Goal: Ask a question: Seek information or help from site administrators or community

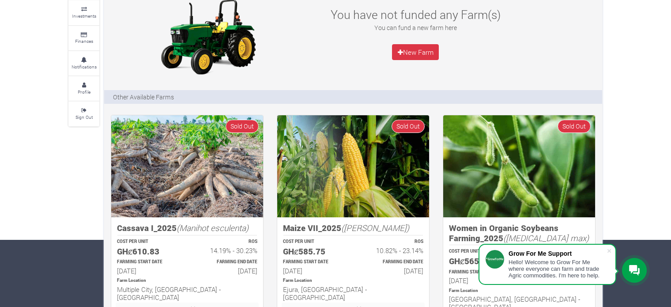
scroll to position [88, 0]
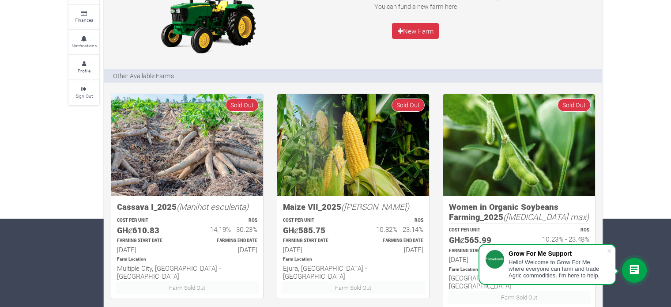
click at [635, 274] on icon at bounding box center [634, 270] width 11 height 11
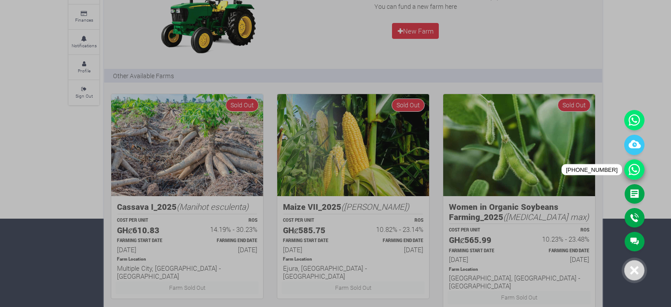
click at [637, 175] on icon at bounding box center [634, 169] width 20 height 20
click at [637, 217] on link "Callback" at bounding box center [635, 217] width 20 height 19
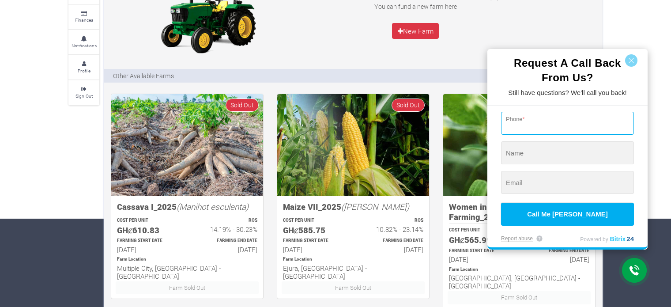
click at [565, 124] on input "tel" at bounding box center [567, 123] width 133 height 23
type input "+0 (543) 262-377"
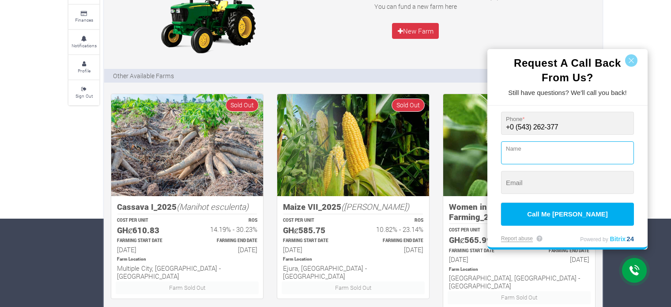
click at [562, 154] on input "string" at bounding box center [567, 152] width 133 height 23
type input "p"
type input "Prince"
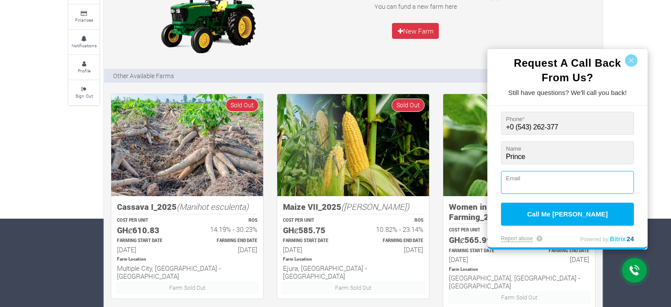
click at [553, 185] on input "string" at bounding box center [567, 182] width 133 height 23
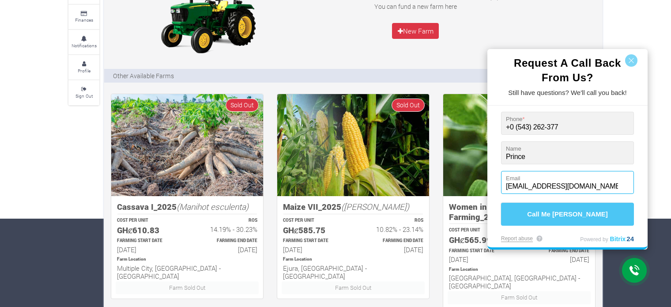
type input "[EMAIL_ADDRESS][DOMAIN_NAME]"
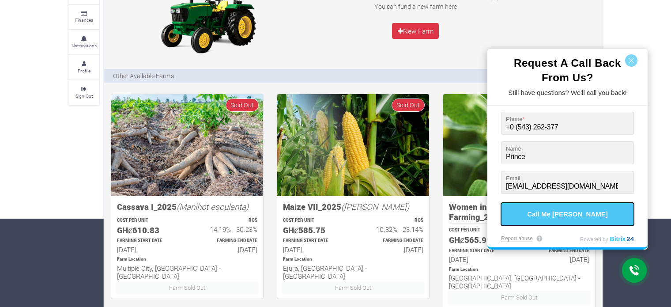
click at [564, 213] on button "Call Me [PERSON_NAME]" at bounding box center [567, 214] width 133 height 23
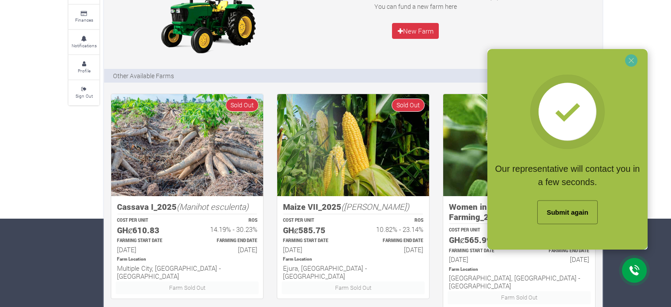
drag, startPoint x: 627, startPoint y: 29, endPoint x: 621, endPoint y: 32, distance: 5.9
click at [627, 29] on div at bounding box center [335, 153] width 671 height 307
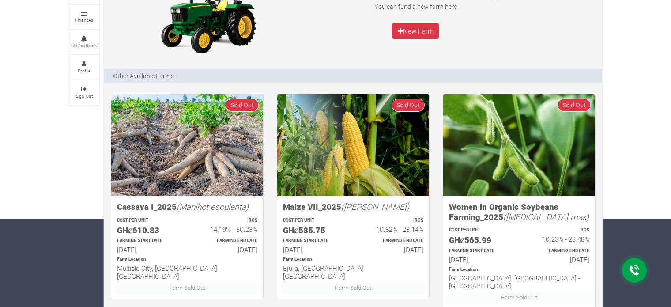
click at [636, 274] on icon at bounding box center [634, 270] width 11 height 11
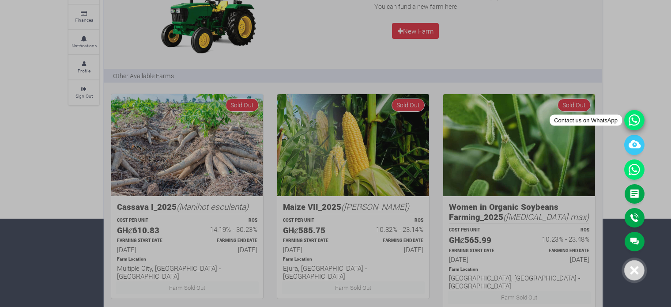
click at [632, 122] on icon at bounding box center [634, 120] width 20 height 20
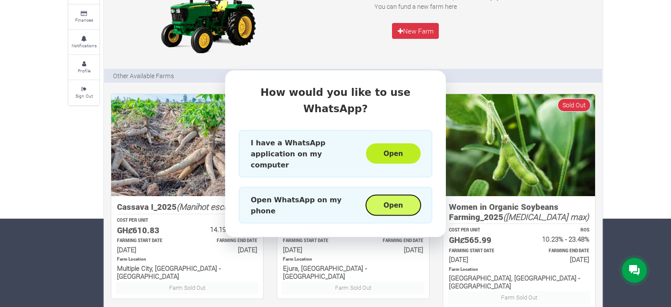
click at [397, 195] on button "Open" at bounding box center [393, 205] width 55 height 20
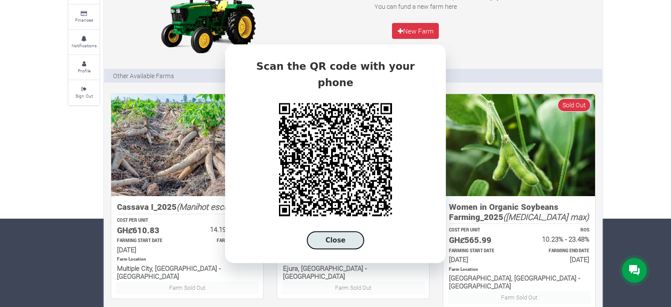
click at [345, 234] on button "Close" at bounding box center [335, 240] width 57 height 18
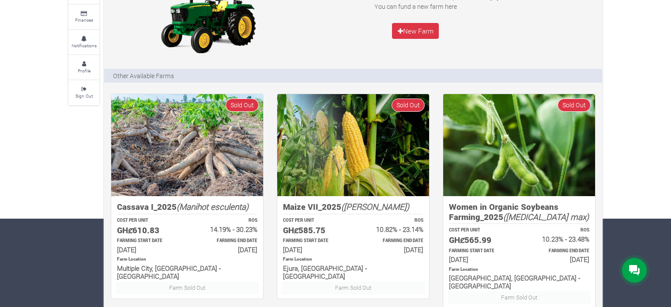
click at [635, 273] on icon at bounding box center [634, 270] width 11 height 11
click at [633, 273] on icon at bounding box center [634, 270] width 11 height 11
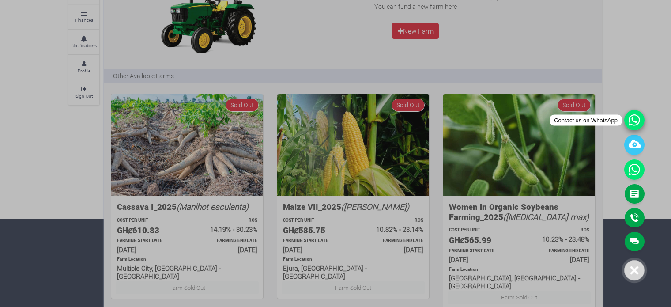
click at [634, 122] on icon at bounding box center [634, 120] width 20 height 20
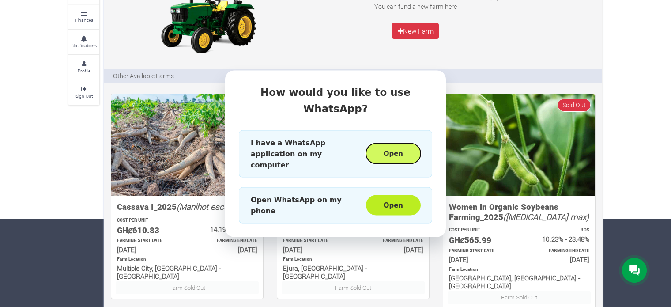
click at [396, 146] on button "Open" at bounding box center [393, 153] width 55 height 20
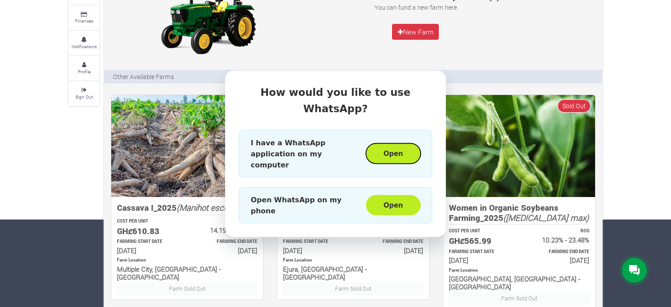
scroll to position [0, 0]
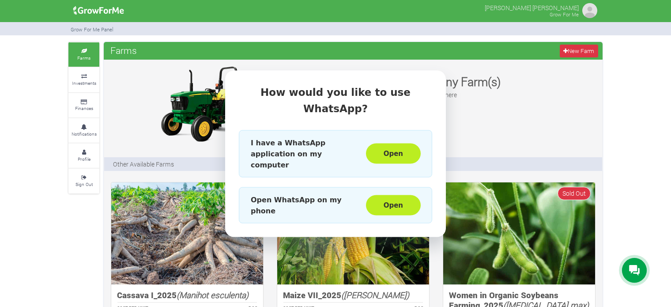
drag, startPoint x: 489, startPoint y: 126, endPoint x: 483, endPoint y: 128, distance: 6.3
click at [489, 127] on div "How would you like to use WhatsApp? I have a WhatsApp application on my compute…" at bounding box center [335, 153] width 671 height 307
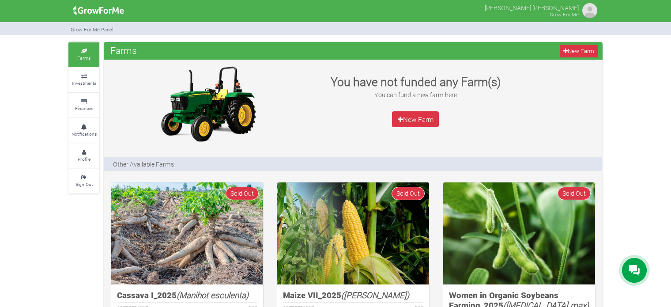
click at [634, 276] on div at bounding box center [634, 270] width 25 height 25
click at [635, 273] on icon at bounding box center [634, 270] width 11 height 11
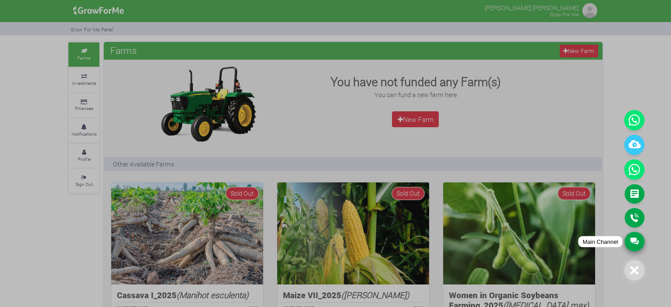
click at [634, 243] on link "Main Channel" at bounding box center [635, 241] width 20 height 19
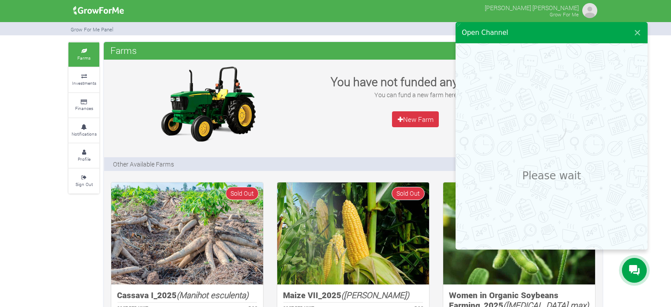
click at [542, 182] on h3 "Please wait" at bounding box center [551, 175] width 59 height 12
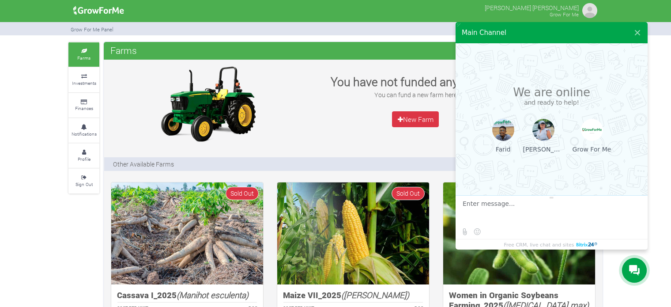
click at [493, 208] on textarea at bounding box center [551, 212] width 176 height 24
type textarea "h"
type textarea "Hello Good morning"
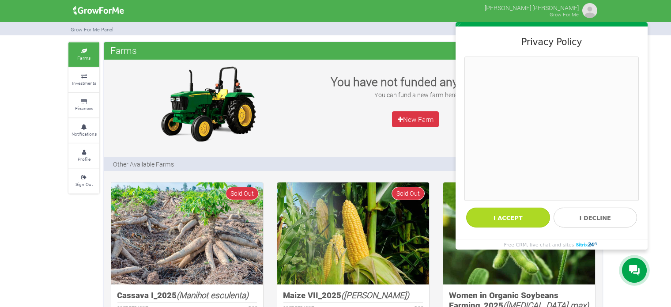
click at [500, 219] on button "I accept" at bounding box center [508, 217] width 84 height 20
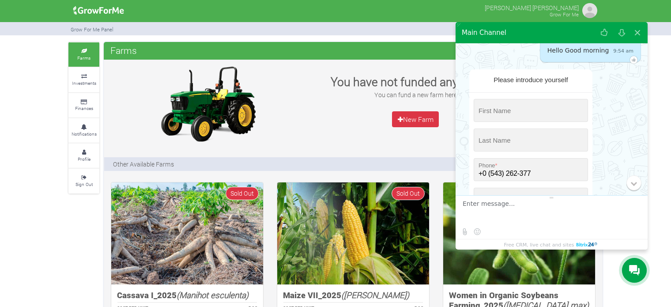
scroll to position [55, 0]
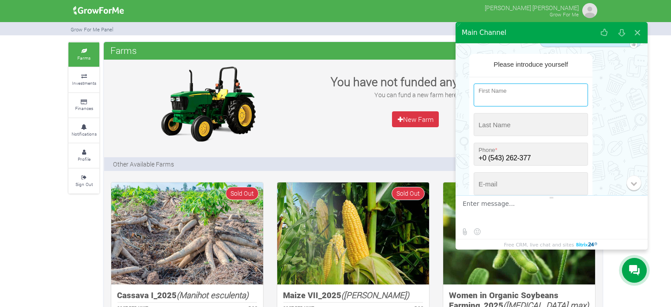
click at [542, 97] on input "string" at bounding box center [531, 94] width 114 height 23
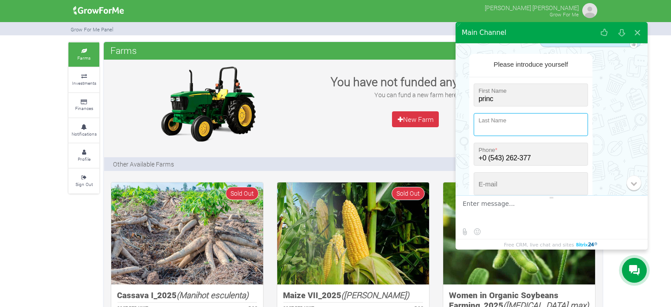
click at [542, 126] on input "string" at bounding box center [531, 124] width 114 height 23
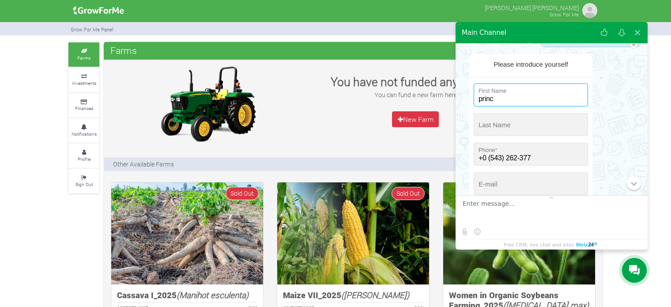
click at [497, 96] on input "string" at bounding box center [531, 94] width 114 height 23
type input "p"
type input "Prince"
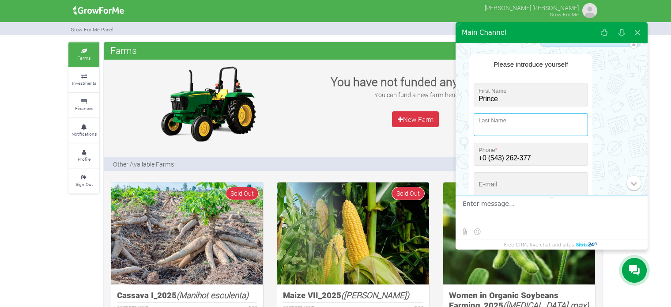
click at [505, 123] on input "string" at bounding box center [531, 124] width 114 height 23
type input "Abakah"
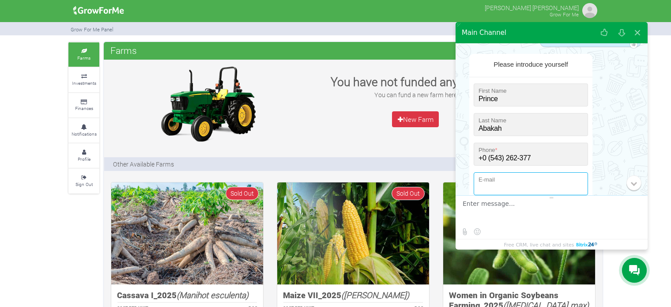
click at [508, 188] on input "email" at bounding box center [531, 183] width 114 height 23
type input "[EMAIL_ADDRESS][DOMAIN_NAME]"
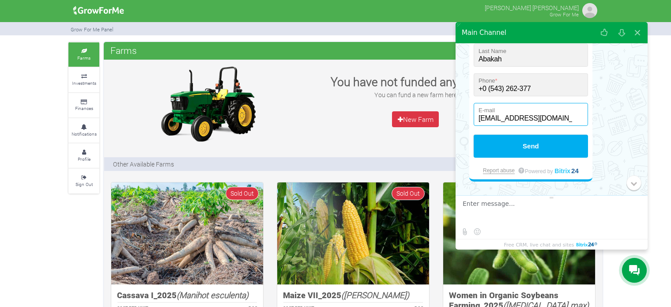
scroll to position [124, 0]
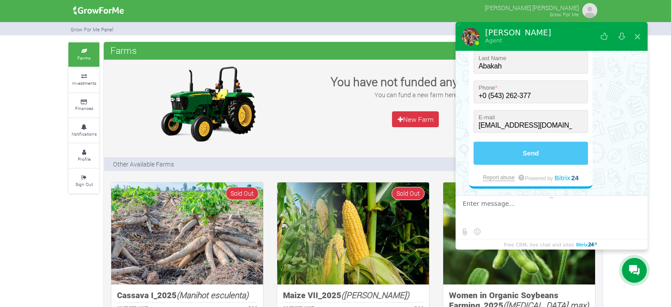
click at [520, 145] on button "Send" at bounding box center [531, 153] width 114 height 23
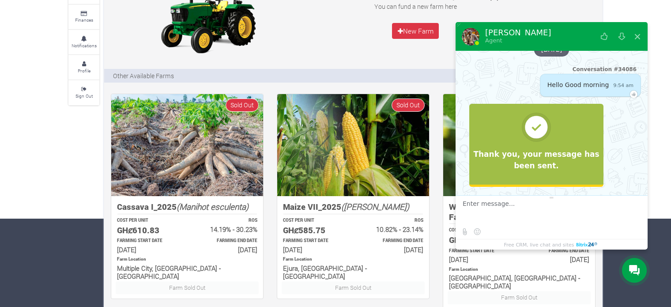
scroll to position [18, 0]
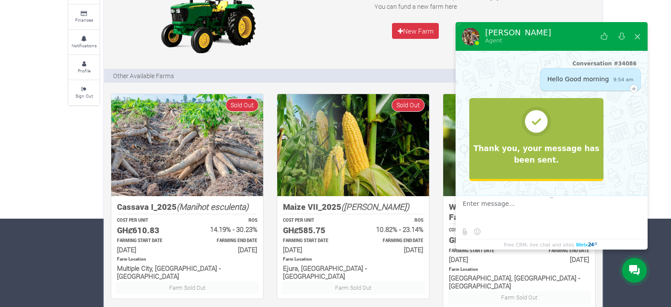
click at [542, 208] on textarea at bounding box center [551, 212] width 176 height 24
type textarea "i"
type textarea "I"
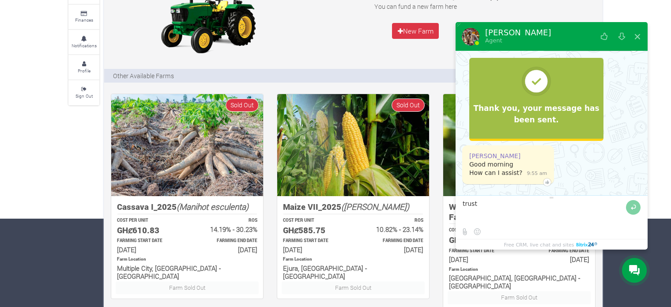
scroll to position [64, 0]
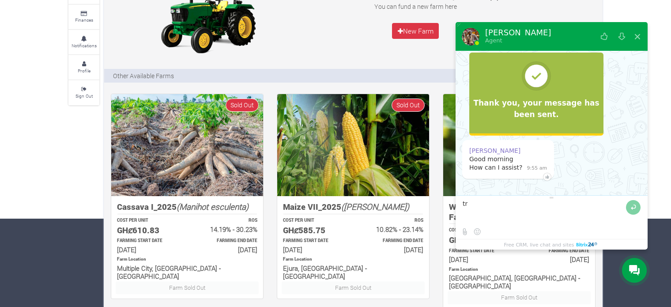
type textarea "t"
click at [543, 205] on textarea at bounding box center [543, 212] width 161 height 24
click at [0, 0] on span "outfit" at bounding box center [0, 0] width 0 height 0
click at [0, 0] on span "message from" at bounding box center [0, 0] width 0 height 0
click at [591, 206] on textarea at bounding box center [543, 212] width 161 height 24
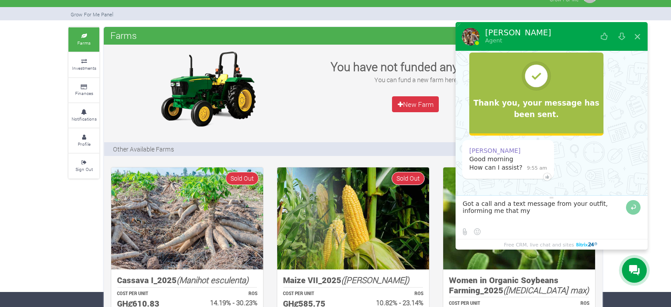
scroll to position [0, 0]
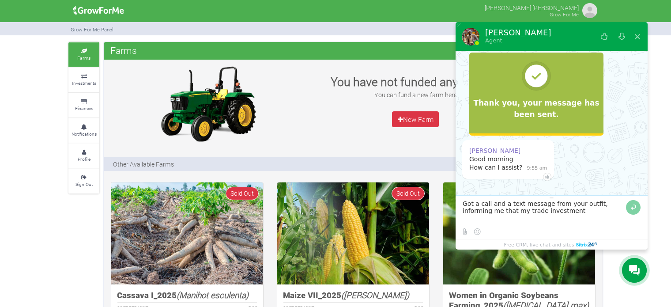
click at [496, 215] on textarea at bounding box center [543, 212] width 161 height 24
click at [562, 214] on textarea at bounding box center [543, 212] width 161 height 24
type textarea "Got a call and a text message from your outfit, informing me that my Cocoa trad…"
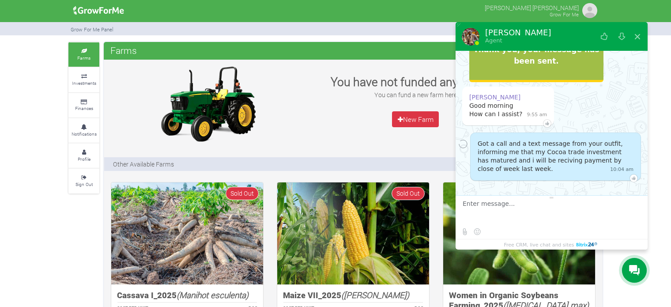
scroll to position [118, 0]
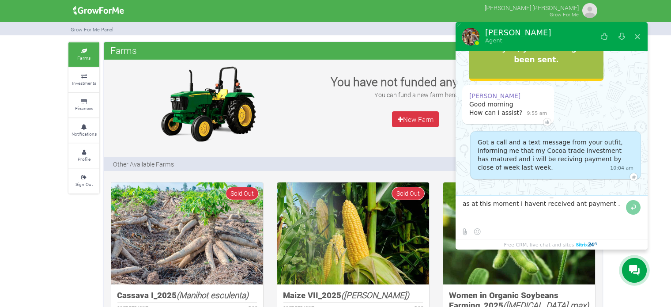
click at [0, 0] on span ", I haven't." at bounding box center [0, 0] width 0 height 0
click at [0, 0] on span "As of" at bounding box center [0, 0] width 0 height 0
click at [0, 0] on span "any payment." at bounding box center [0, 0] width 0 height 0
type textarea "As of this moment, I haven't received any payment."
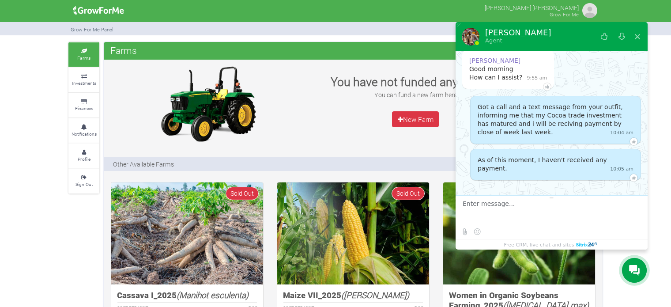
scroll to position [154, 0]
type textarea "w"
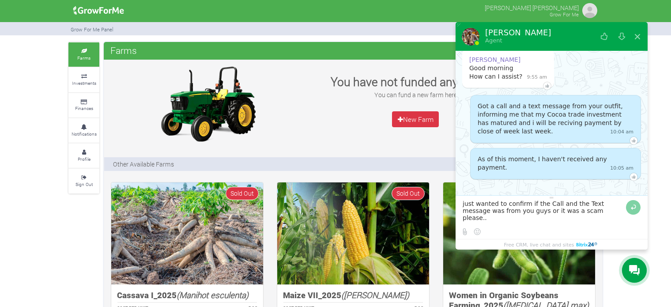
type textarea "just wanted to confirm if the Call and the Text message was from you guys or it…"
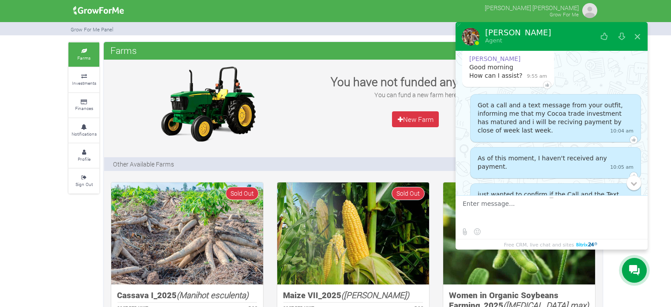
scroll to position [199, 0]
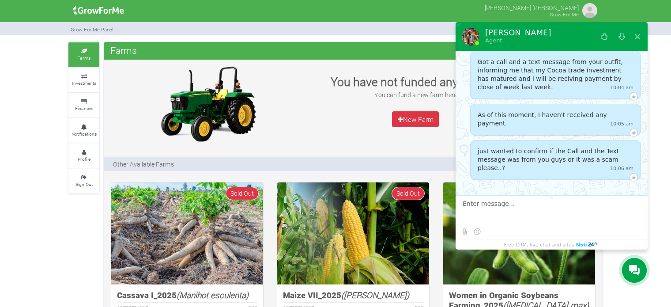
drag, startPoint x: 565, startPoint y: 189, endPoint x: 576, endPoint y: 139, distance: 51.4
click at [565, 188] on div at bounding box center [551, 190] width 192 height 13
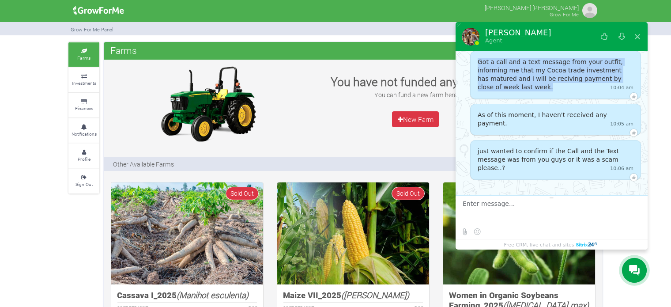
drag, startPoint x: 478, startPoint y: 60, endPoint x: 528, endPoint y: 88, distance: 56.9
click at [530, 88] on div "[PERSON_NAME] Agent Please introduce yourself First Name * Last Name * +0 (543)…" at bounding box center [551, 135] width 192 height 227
copy div "The server connection is successfully established Reconnect [DATE] Conversation…"
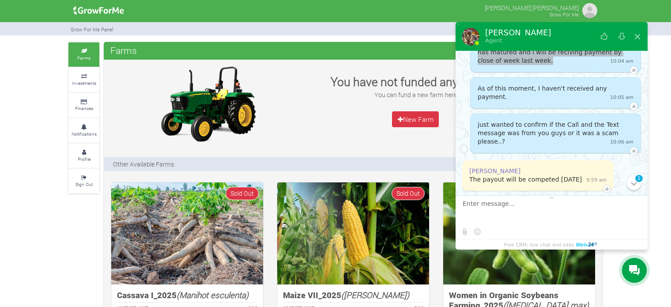
scroll to position [236, 0]
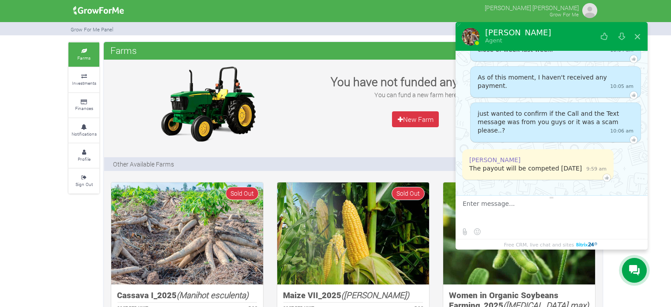
click at [606, 169] on div "[PERSON_NAME] The payout will be competed [DATE] 9:59 am" at bounding box center [548, 165] width 172 height 33
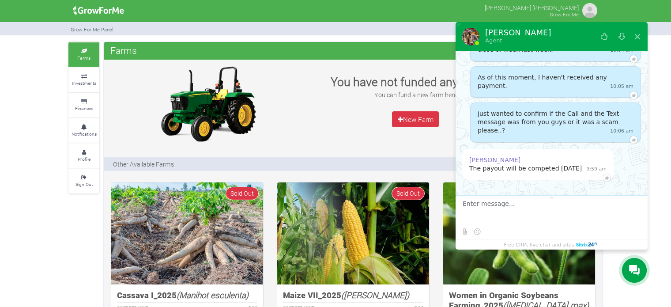
click at [525, 214] on textarea at bounding box center [551, 212] width 176 height 24
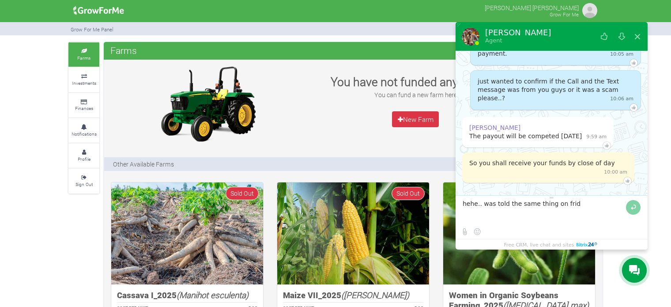
scroll to position [271, 0]
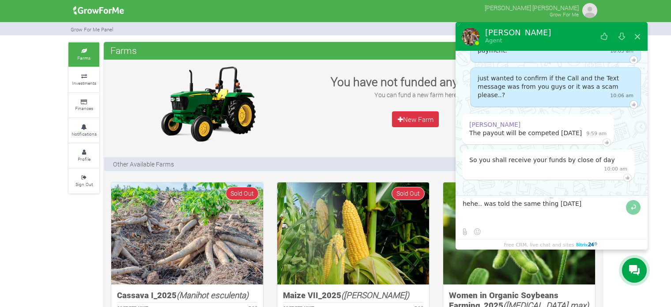
click at [0, 0] on span "[DATE]." at bounding box center [0, 0] width 0 height 0
click at [0, 0] on span "Hehe..." at bounding box center [0, 0] width 0 height 0
click at [578, 205] on textarea at bounding box center [543, 212] width 161 height 24
click at [0, 0] on span "though" at bounding box center [0, 0] width 0 height 0
type textarea "Hehe... was told the same thing [DATE], though."
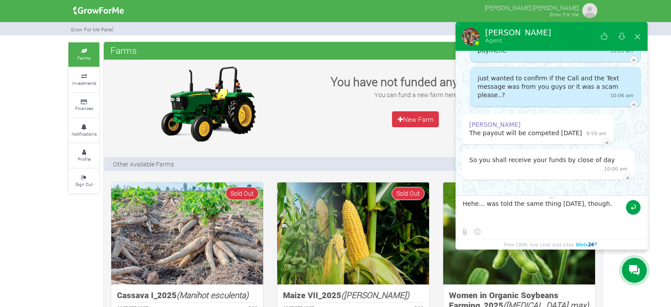
click at [632, 208] on button at bounding box center [633, 207] width 15 height 15
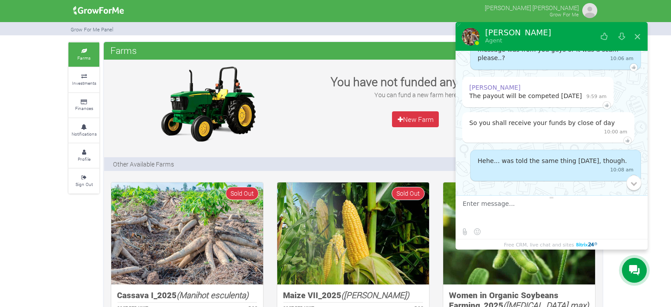
scroll to position [309, 0]
